Goal: Ask a question

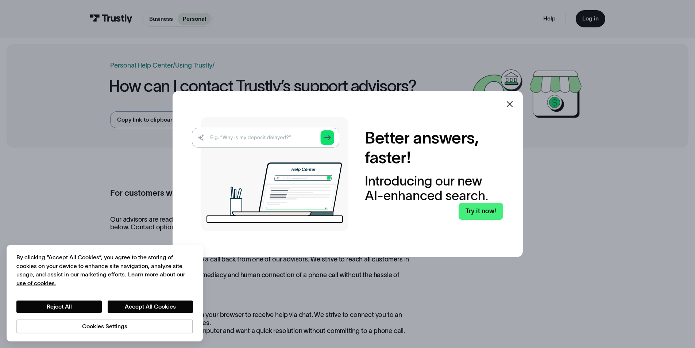
click at [510, 103] on icon at bounding box center [510, 104] width 9 height 9
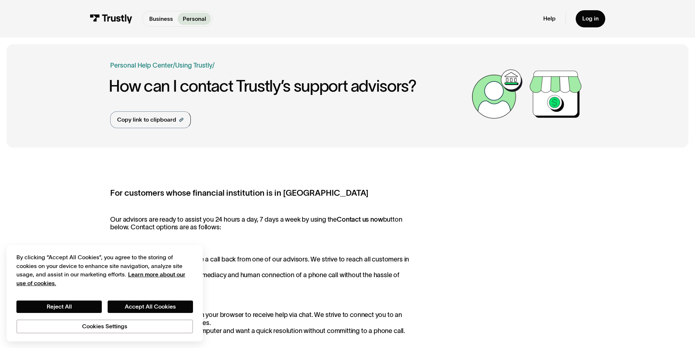
click at [191, 20] on p "Personal" at bounding box center [194, 19] width 23 height 9
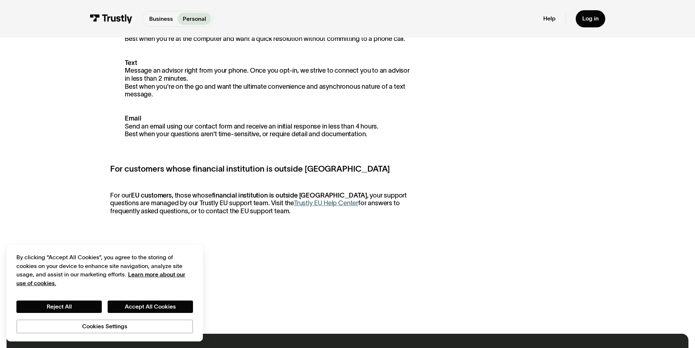
scroll to position [438, 0]
